Goal: Transaction & Acquisition: Download file/media

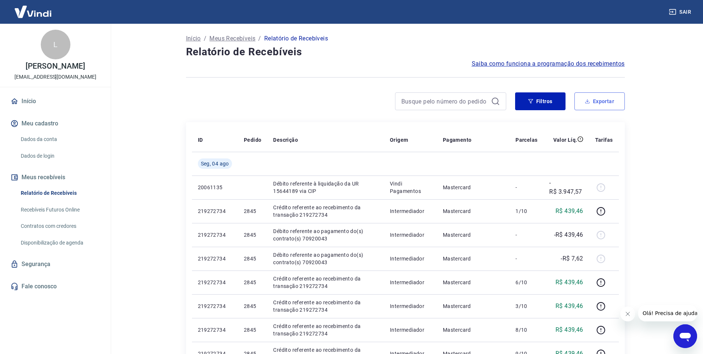
click at [592, 103] on button "Exportar" at bounding box center [600, 101] width 50 height 18
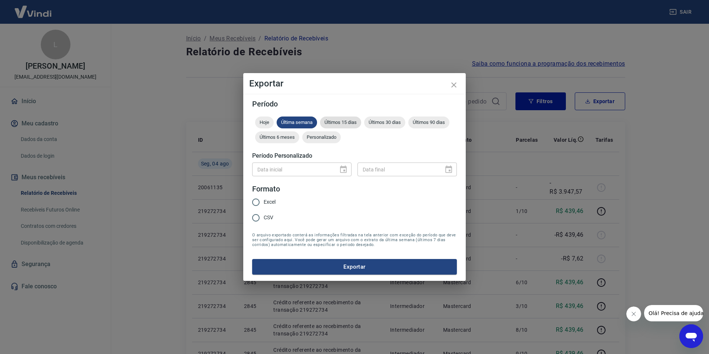
click at [355, 122] on span "Últimos 15 dias" at bounding box center [340, 122] width 41 height 6
click at [260, 202] on input "Excel" at bounding box center [256, 202] width 16 height 16
radio input "true"
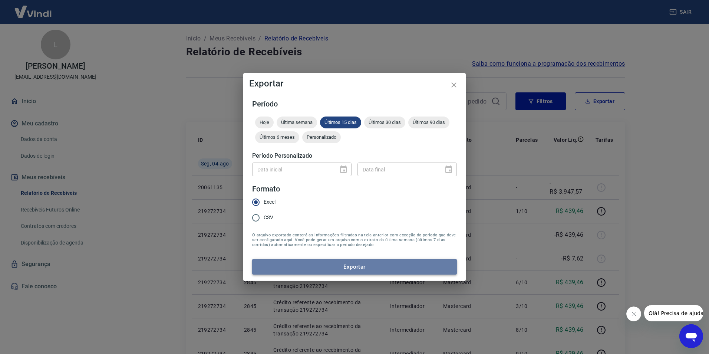
click at [361, 264] on button "Exportar" at bounding box center [354, 267] width 205 height 16
